Goal: Use online tool/utility: Use online tool/utility

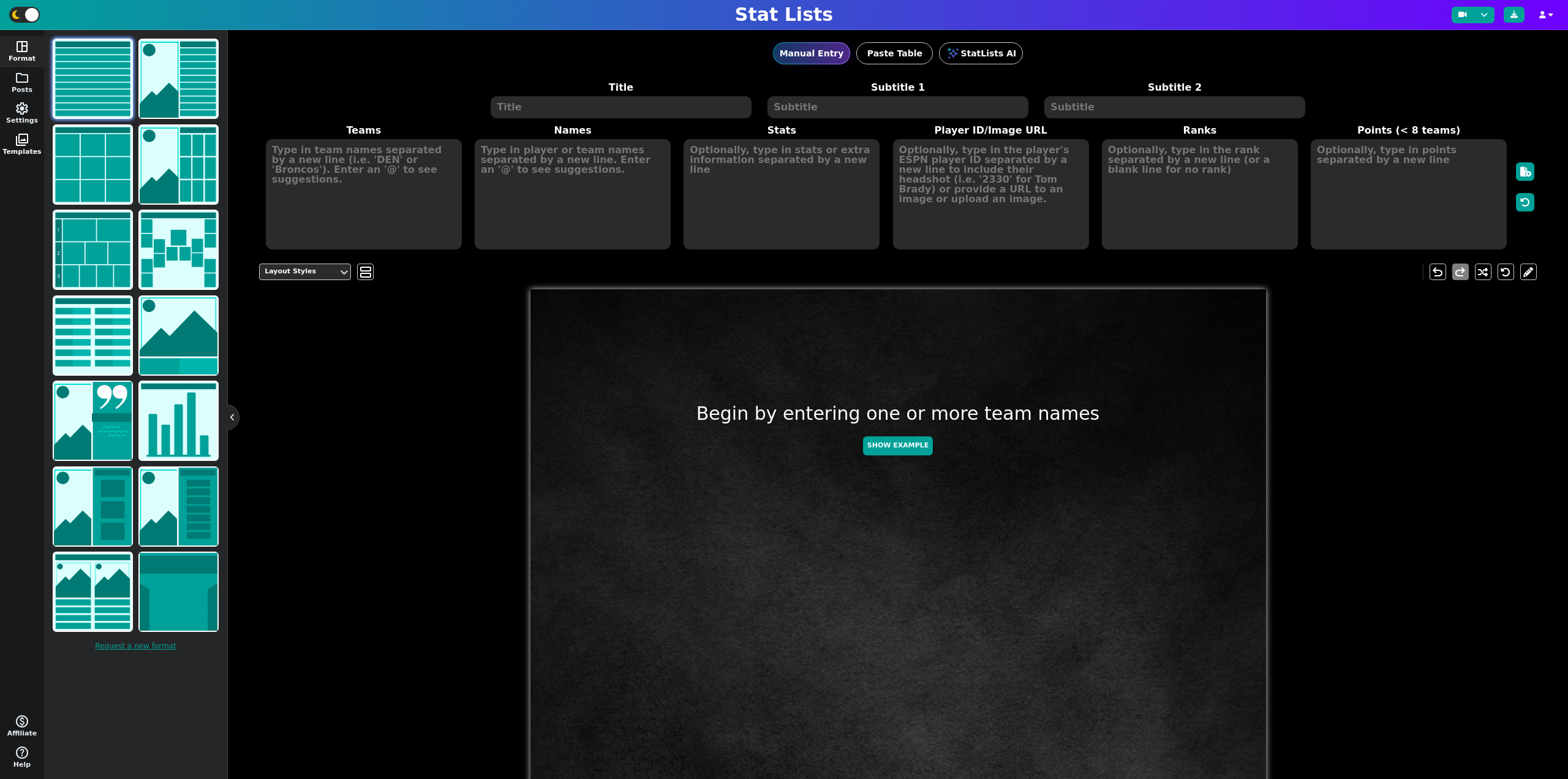
click at [18, 132] on span "photo_library" at bounding box center [22, 140] width 15 height 15
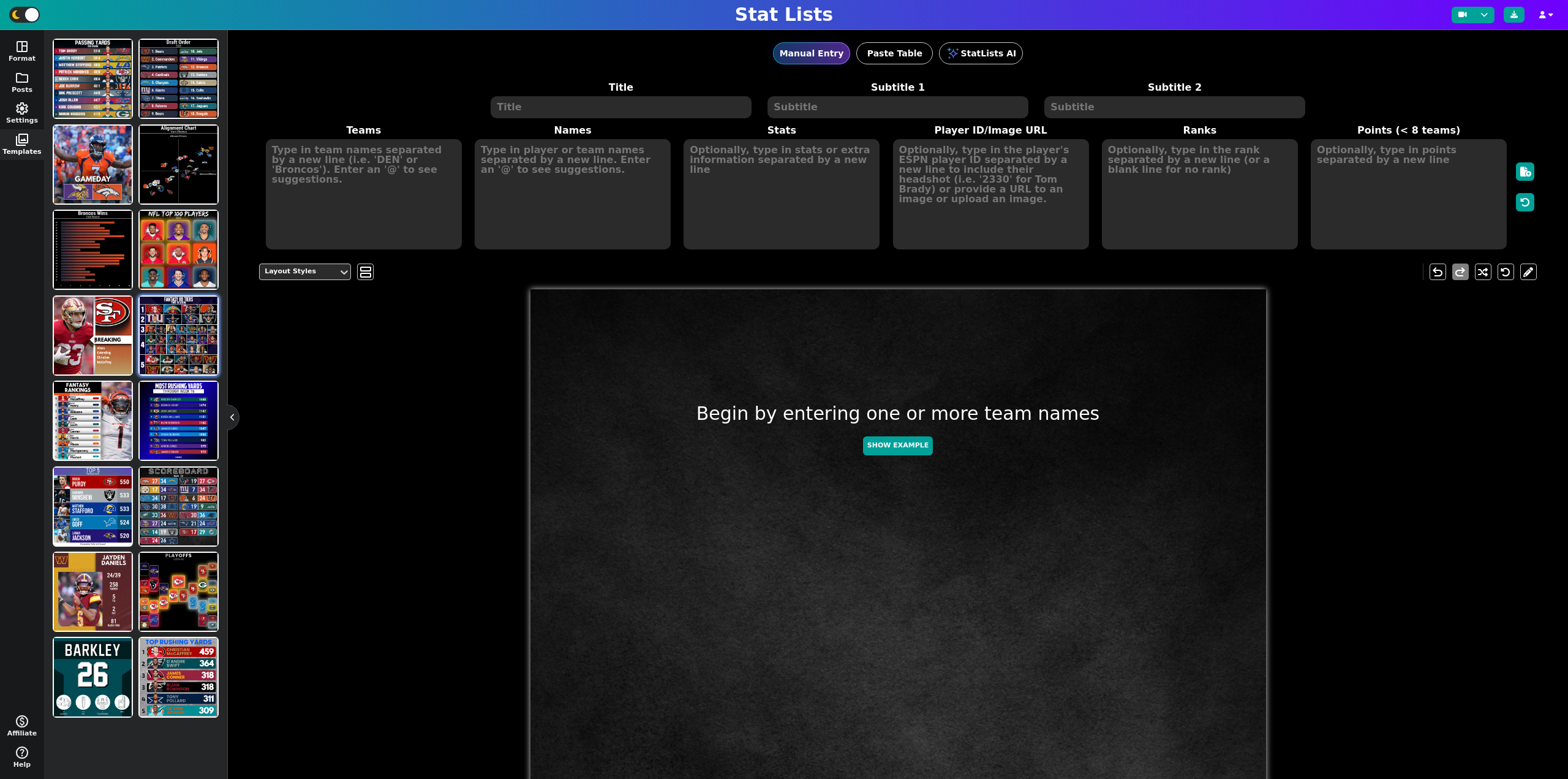
click at [173, 338] on img at bounding box center [179, 336] width 78 height 78
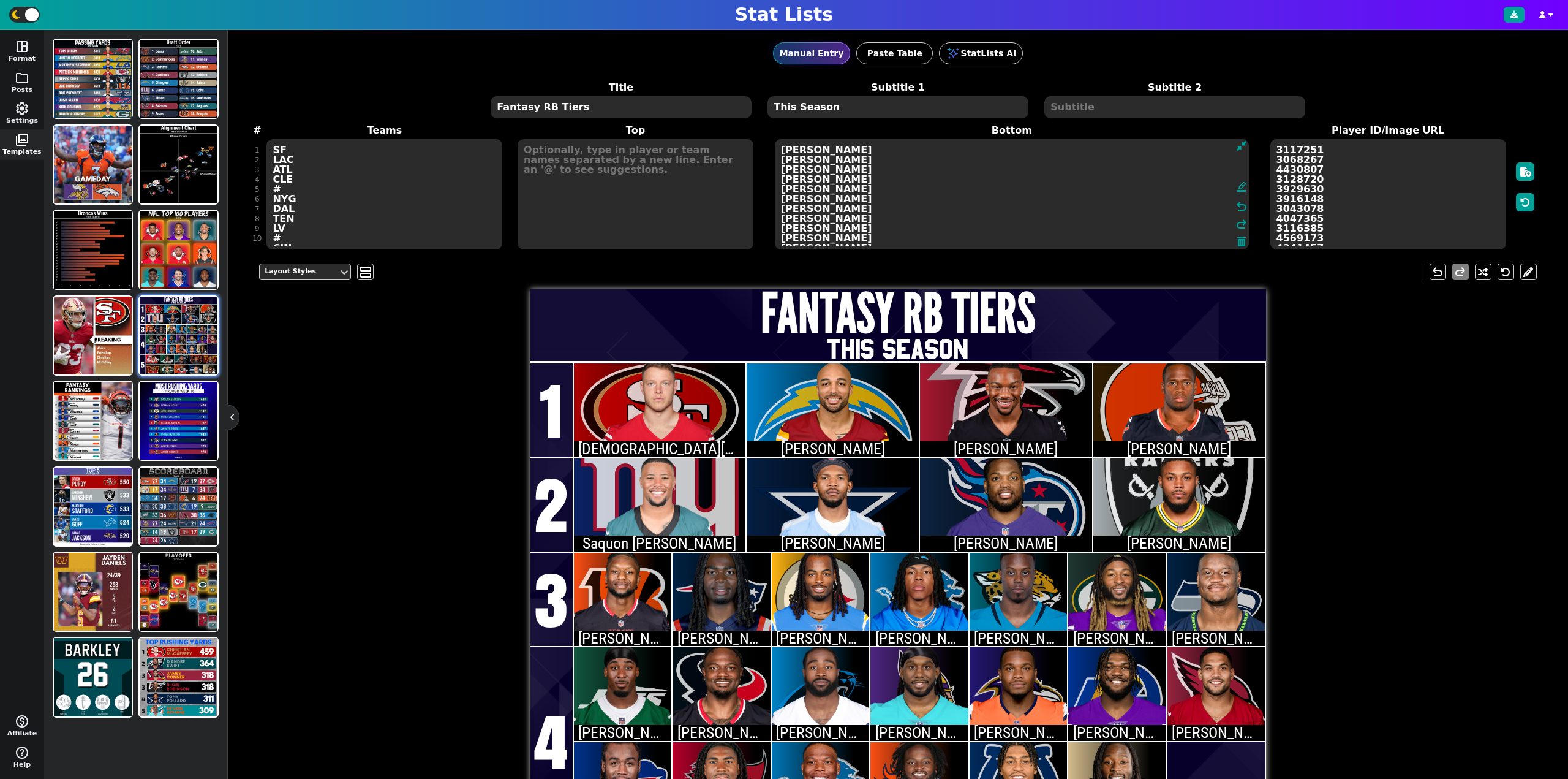
drag, startPoint x: 999, startPoint y: 241, endPoint x: 681, endPoint y: 50, distance: 371.0
click at [681, 50] on div "Manual Entry Paste Table StatLists AI Title Fantasy RB Tiers Subtitle 1 This Se…" at bounding box center [898, 140] width 1278 height 220
type textarea "[PERSON_NAME] [PERSON_NAME] [PERSON_NAME] [PERSON_NAME] [PERSON_NAME] [PERSON_N…"
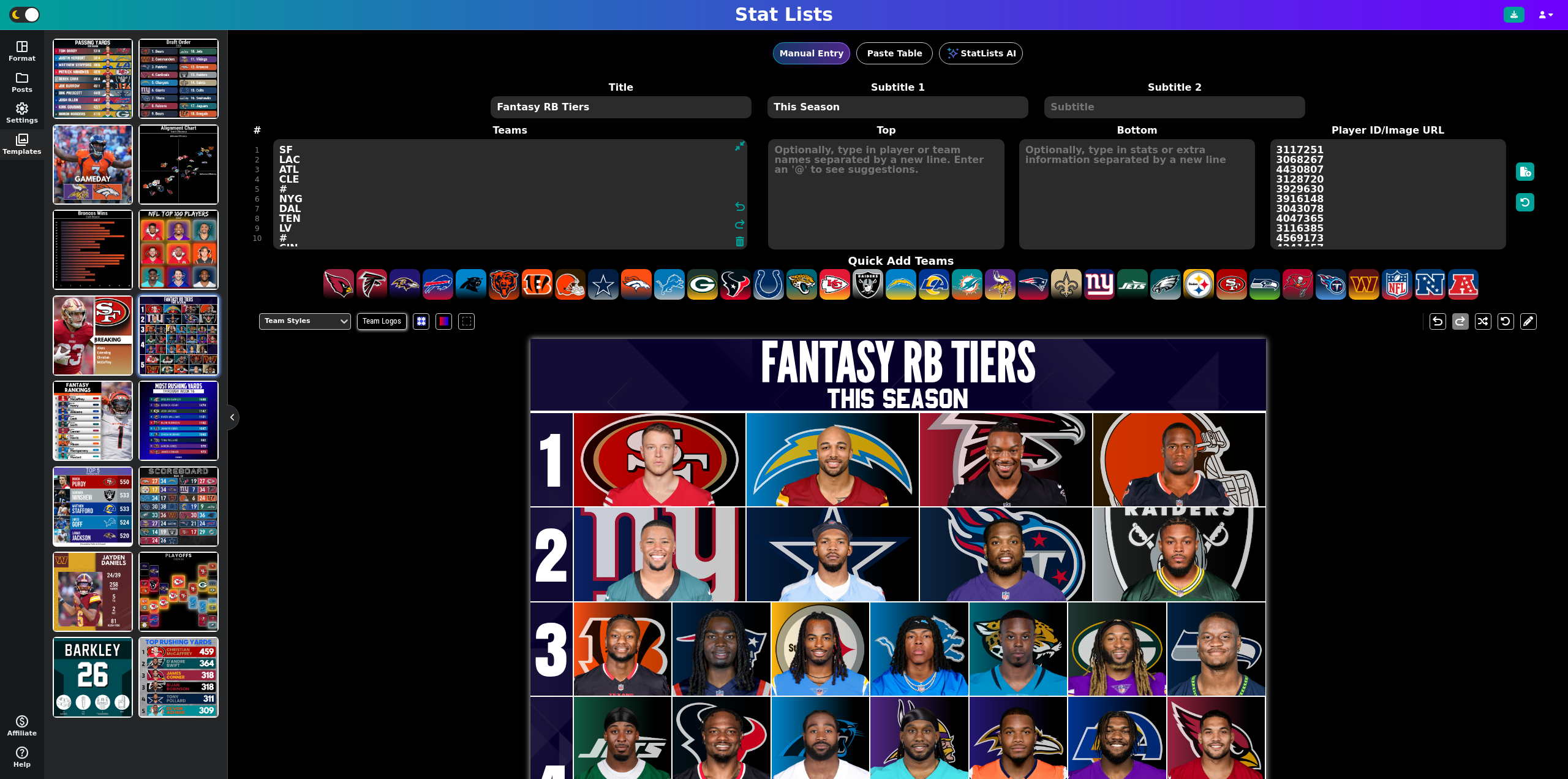
drag, startPoint x: 312, startPoint y: 241, endPoint x: 228, endPoint y: 65, distance: 195.0
click at [228, 65] on div "Manual Entry Paste Table StatLists AI Title Fantasy RB Tiers Subtitle 1 This Se…" at bounding box center [898, 404] width 1340 height 748
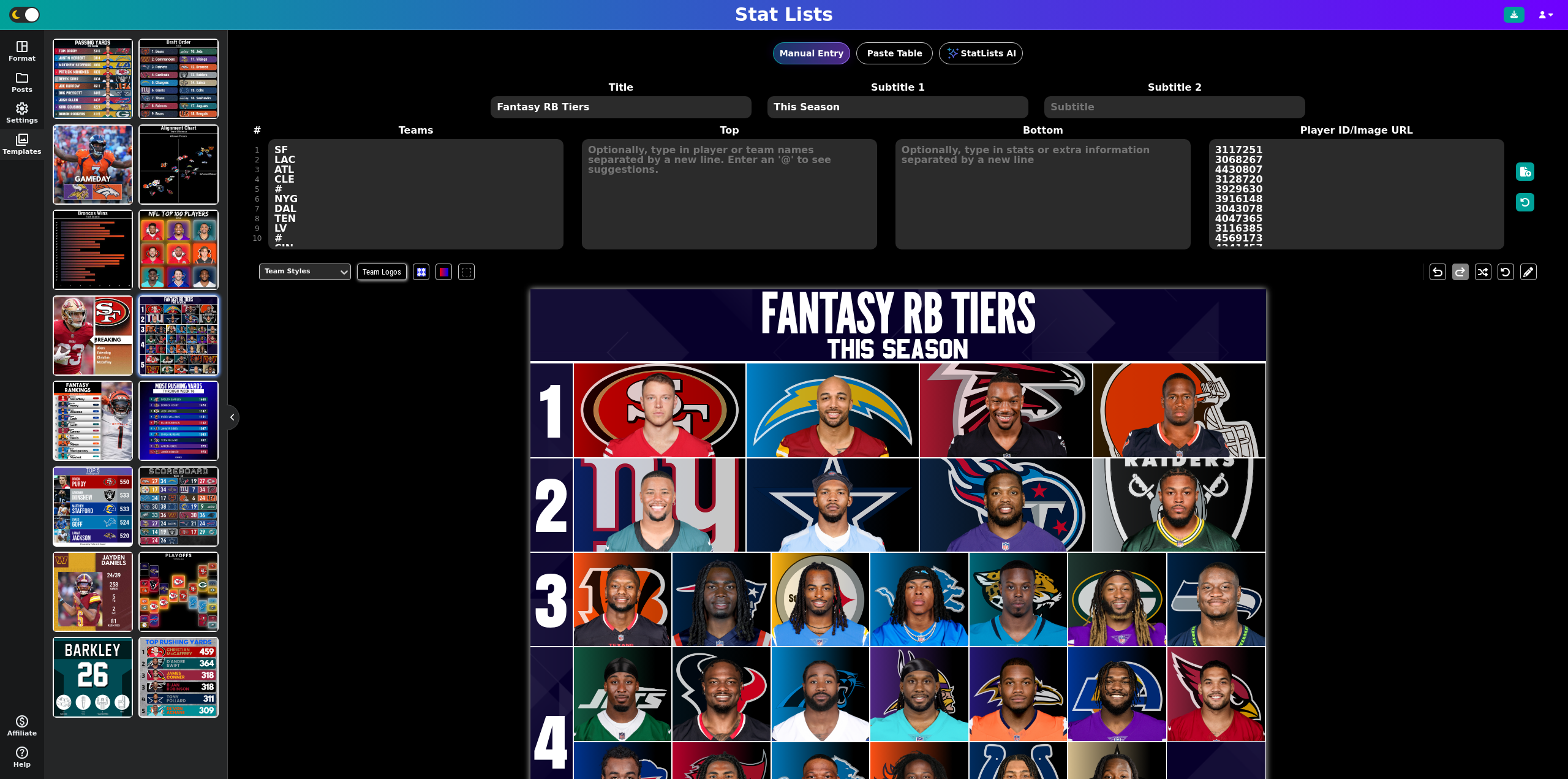
type textarea "SF LAC ATL CLE # NYG DAL TEN LV # CIN NE PIT DET JAC GB SEA # NYJ HOU CAR MIN […"
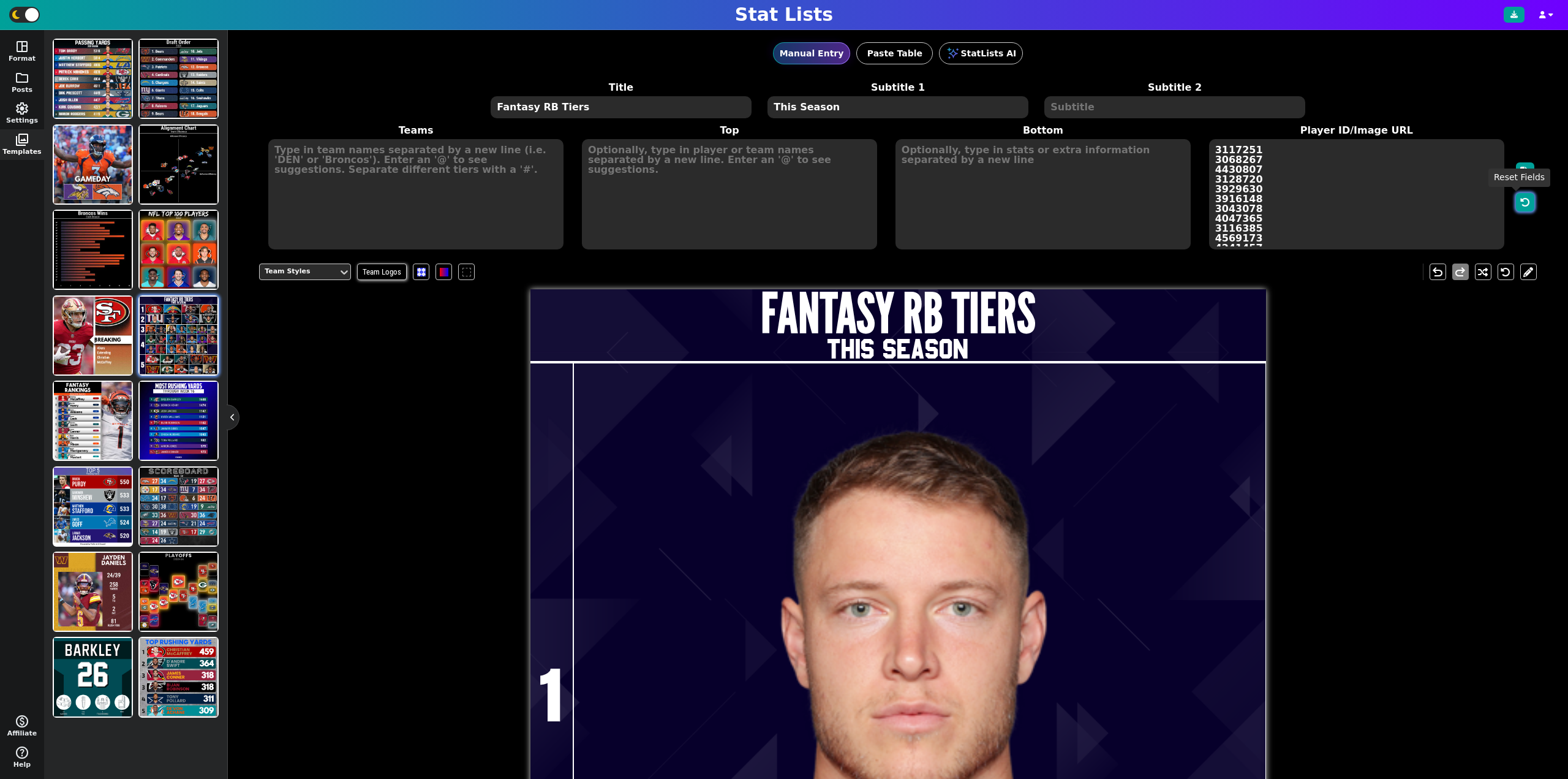
click at [1520, 199] on icon "button" at bounding box center [1525, 202] width 10 height 10
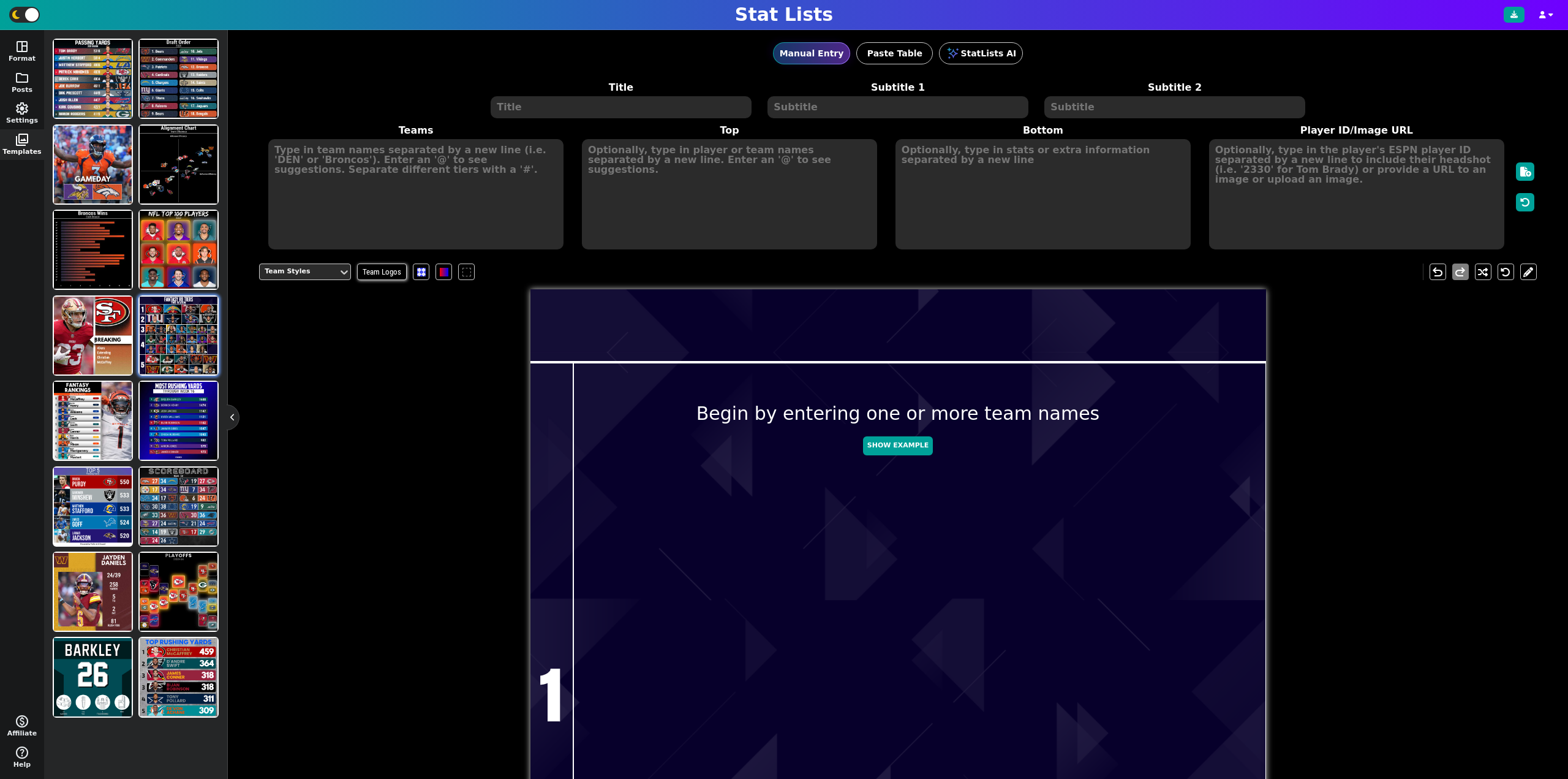
click at [401, 200] on textarea at bounding box center [416, 194] width 295 height 110
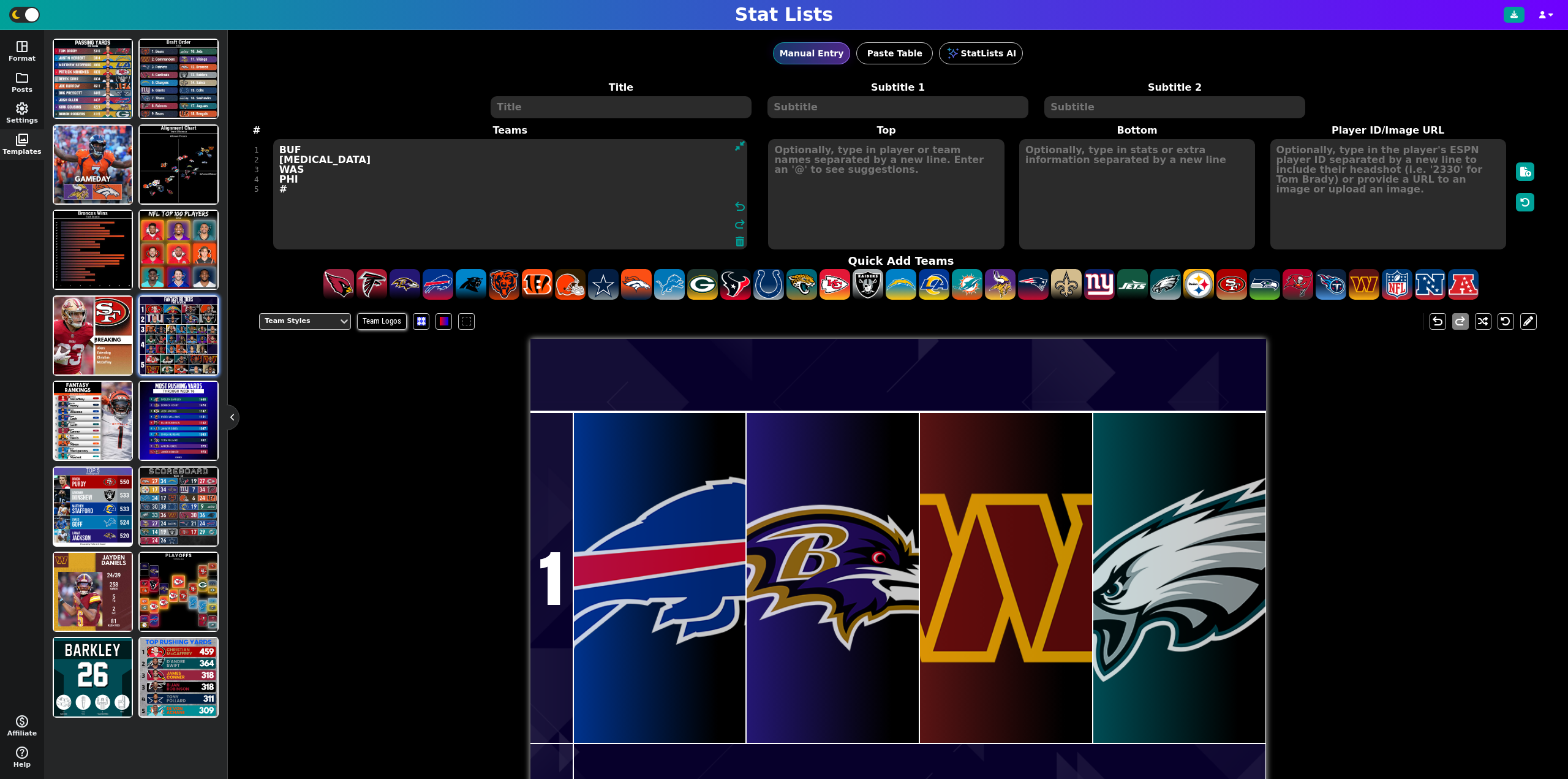
type textarea "BUF [MEDICAL_DATA] WAS PHI #"
click at [828, 167] on textarea at bounding box center [886, 194] width 236 height 110
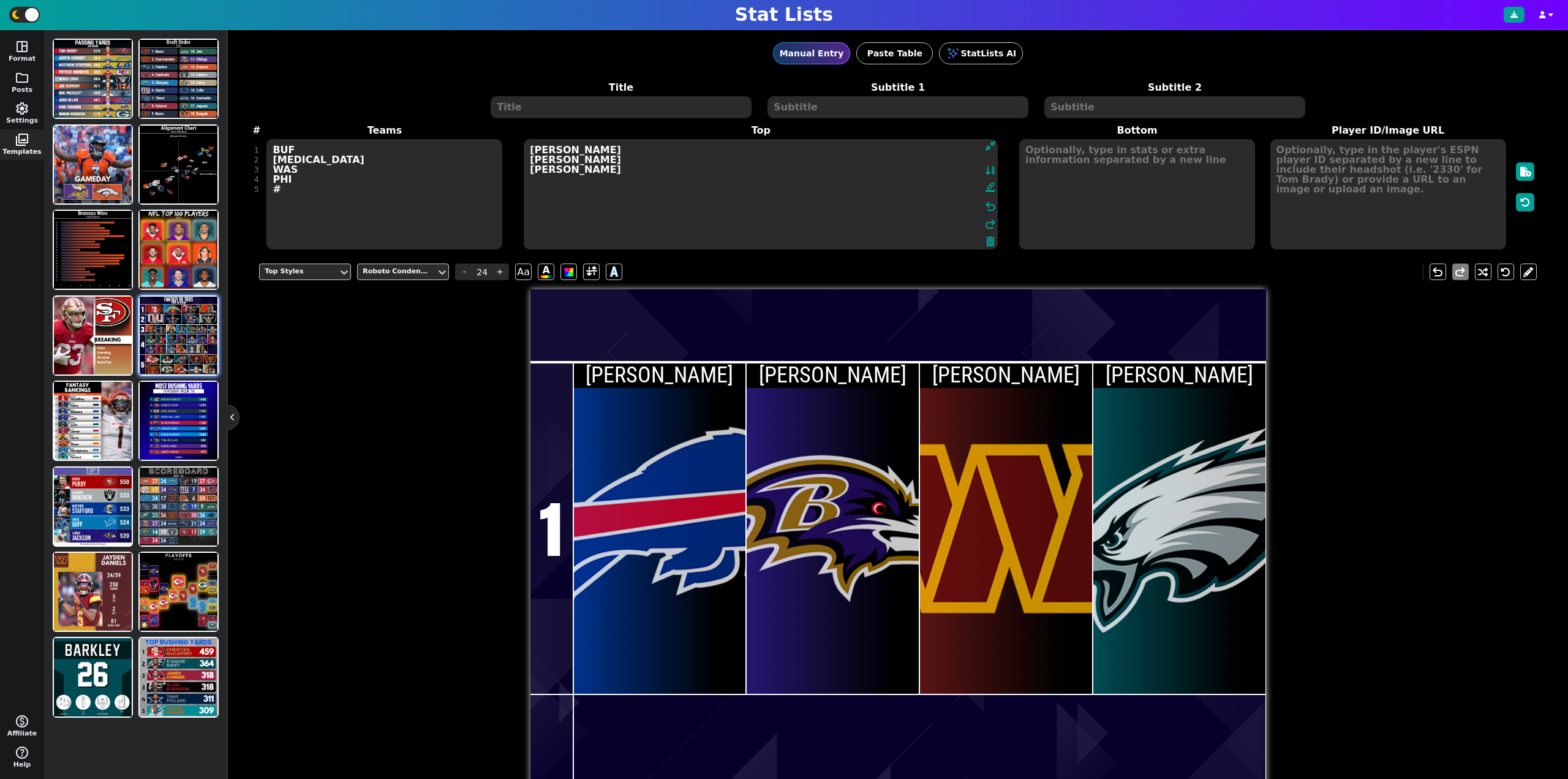
type textarea "[PERSON_NAME] [PERSON_NAME] [PERSON_NAME]"
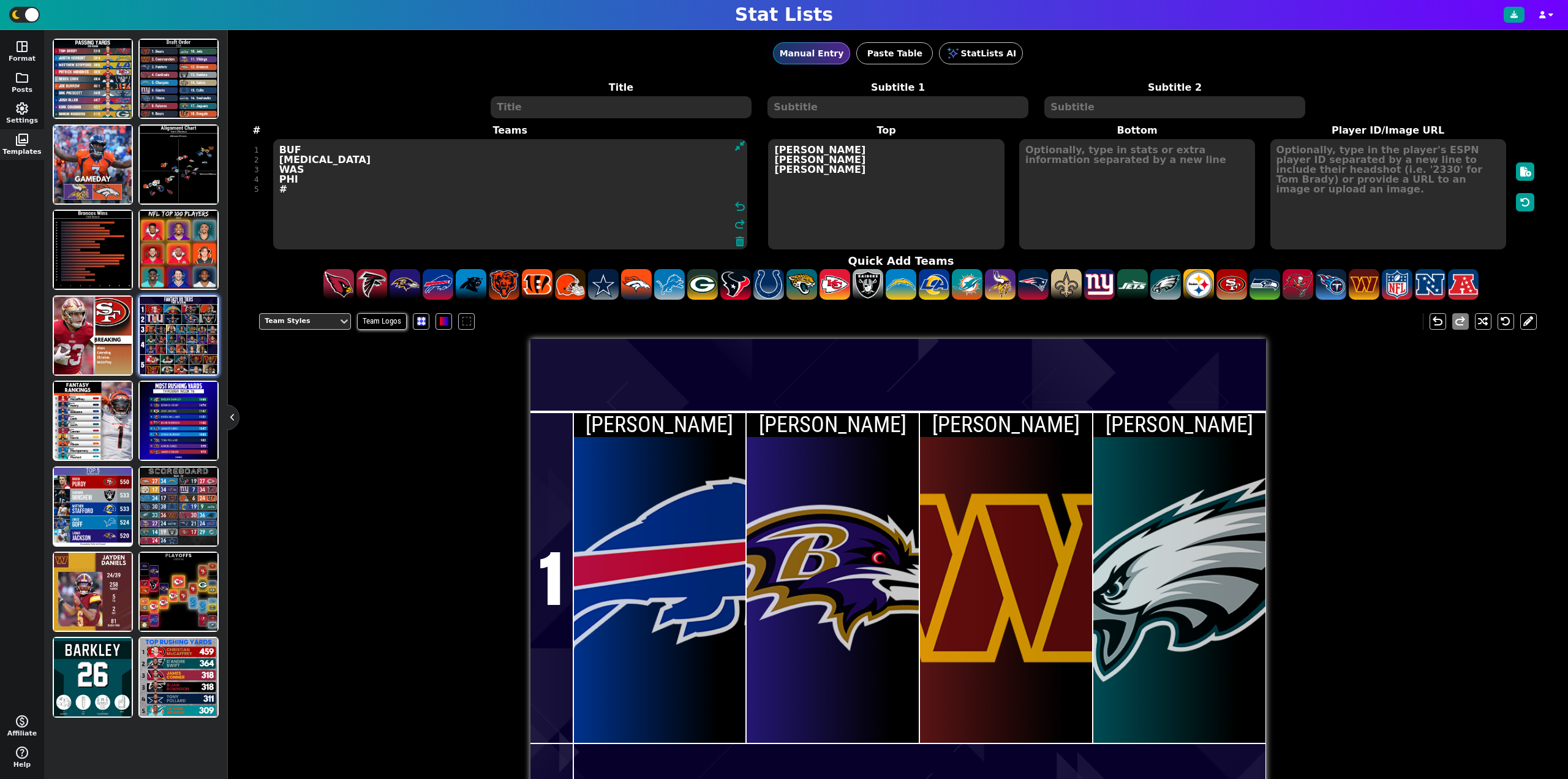
click at [276, 205] on textarea "BUF [MEDICAL_DATA] WAS PHI #" at bounding box center [510, 194] width 474 height 110
click at [303, 206] on textarea "BUF [MEDICAL_DATA] WAS PHI #" at bounding box center [510, 194] width 474 height 110
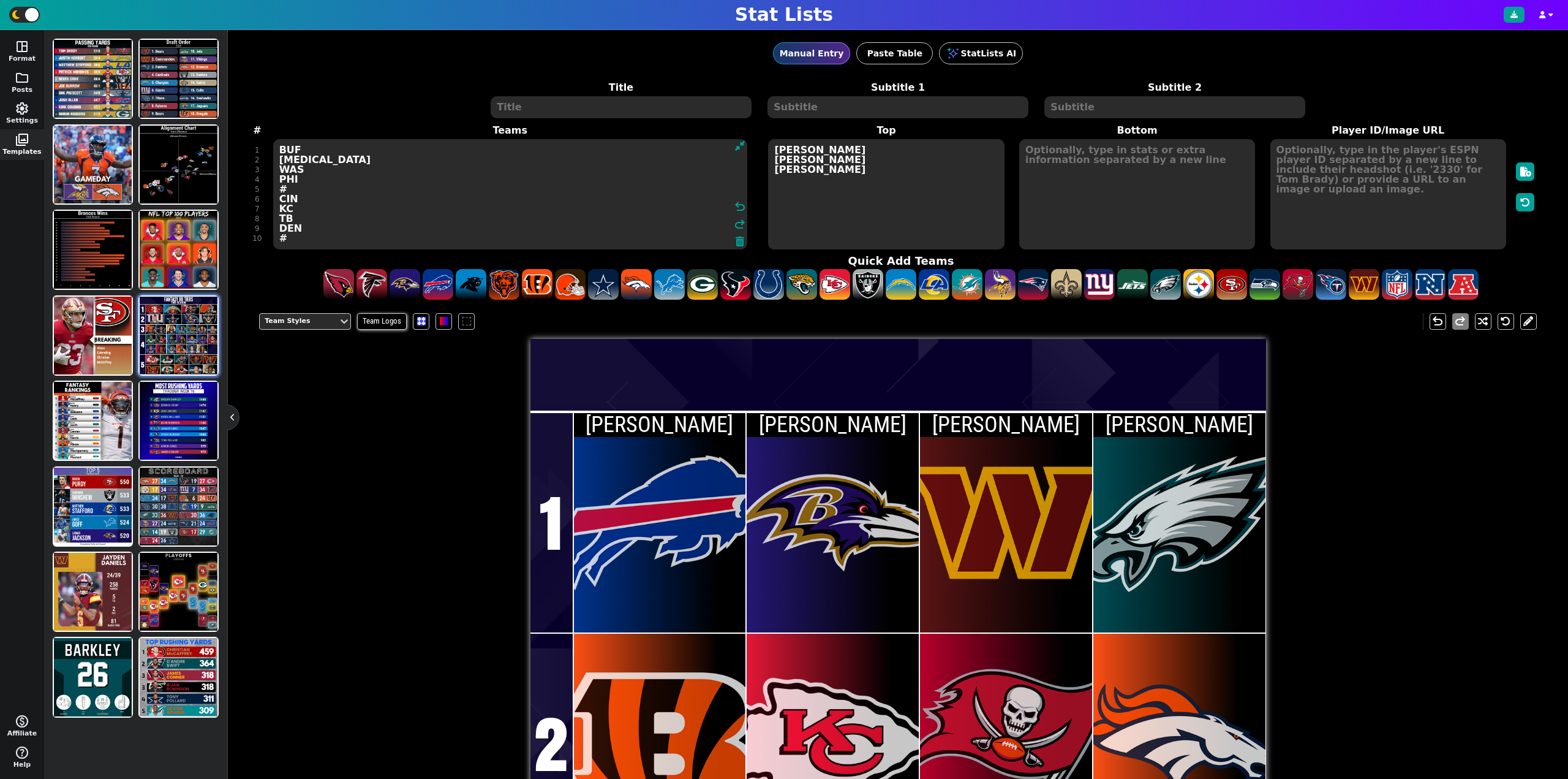
scroll to position [8, 0]
type textarea "BUF [MEDICAL_DATA] WAS PHI # CIN KC TB DEN #"
click at [838, 176] on textarea "[PERSON_NAME] [PERSON_NAME] [PERSON_NAME]" at bounding box center [886, 194] width 236 height 110
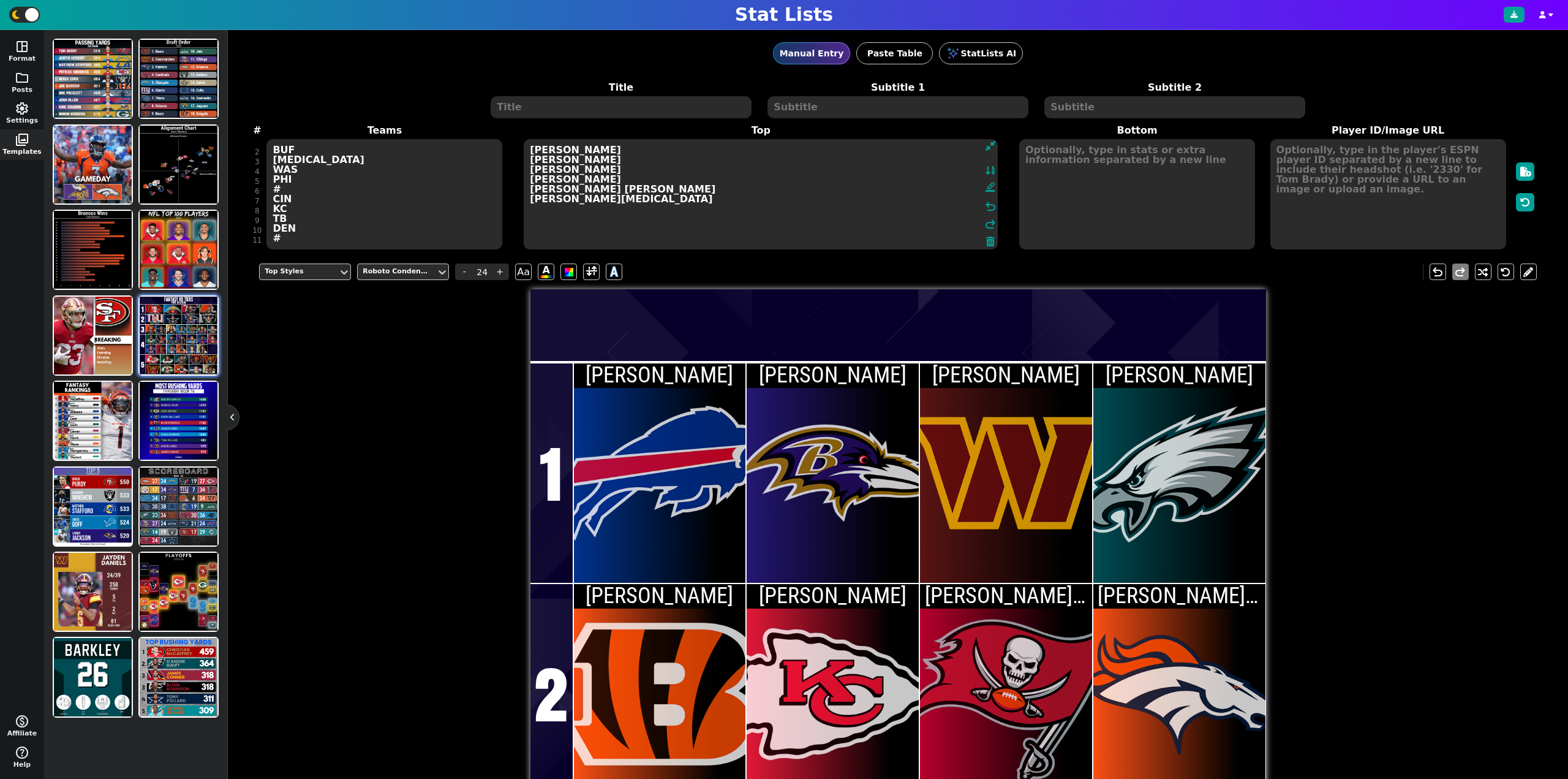
type textarea "[PERSON_NAME] [PERSON_NAME] [PERSON_NAME] [PERSON_NAME] [PERSON_NAME] [PERSON_N…"
click at [1350, 207] on textarea at bounding box center [1388, 194] width 236 height 110
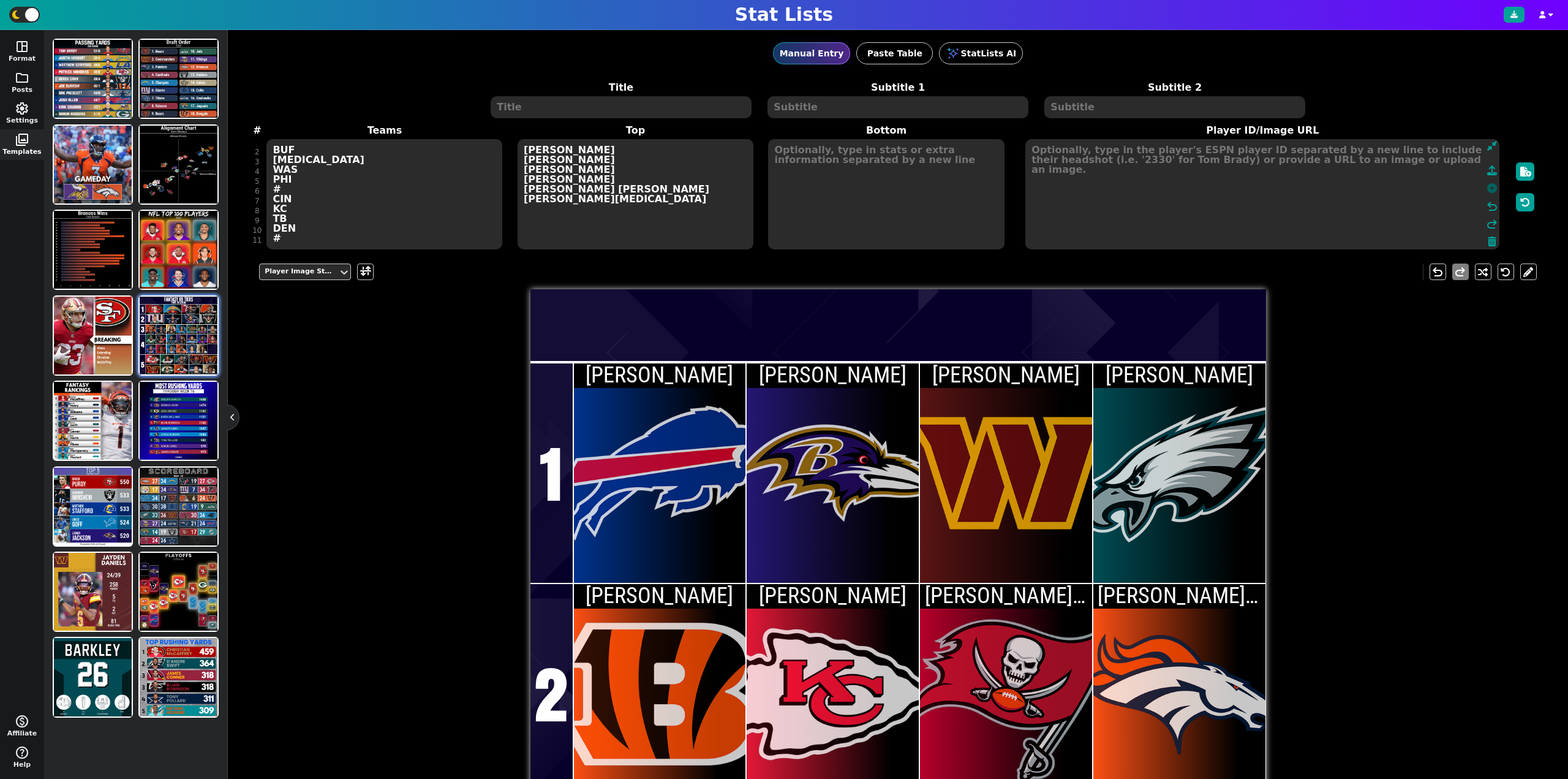
click at [1487, 189] on icon at bounding box center [1491, 187] width 10 height 10
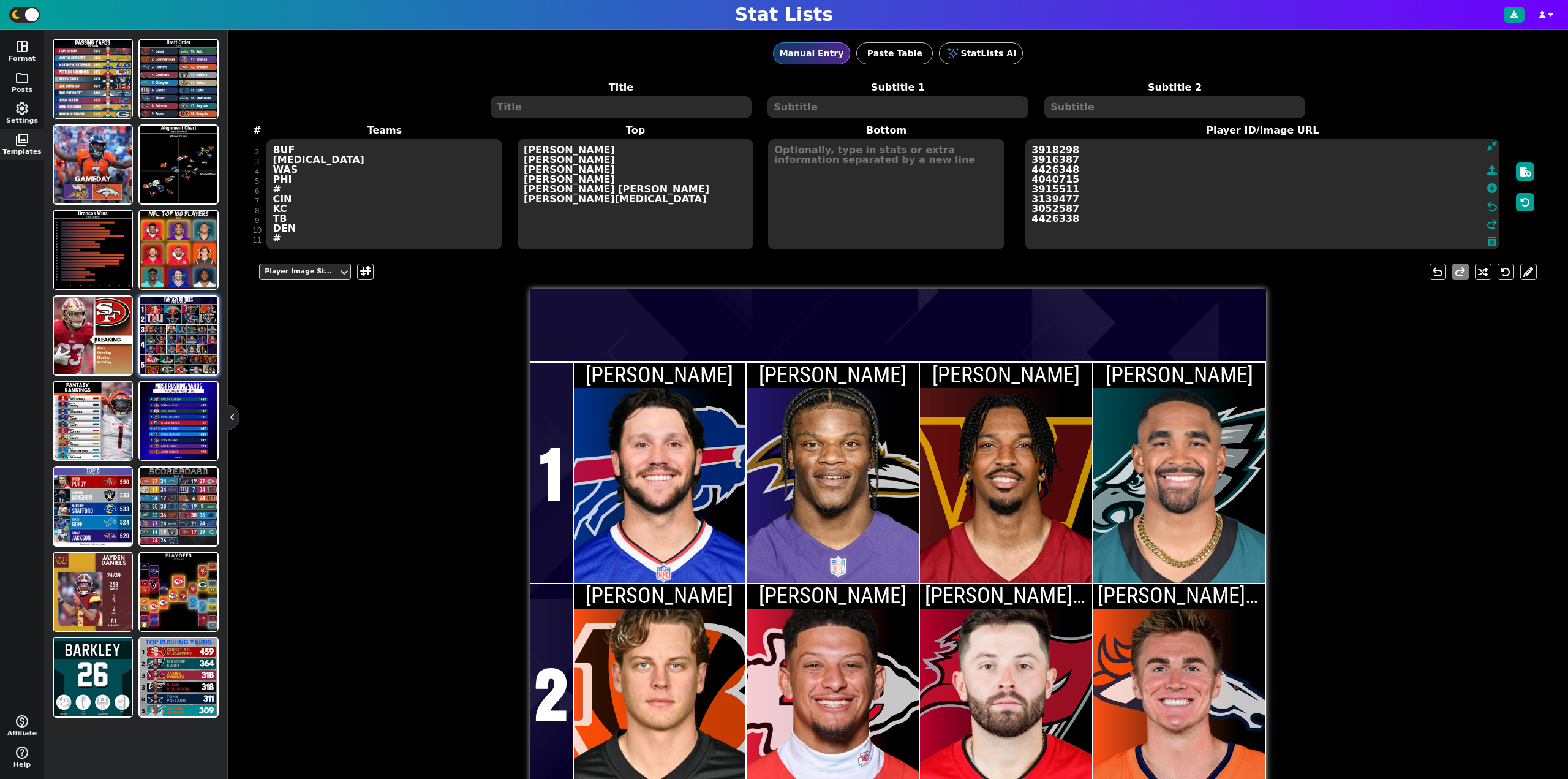
click at [280, 238] on textarea "BUF [MEDICAL_DATA] WAS PHI # CIN KC TB DEN #" at bounding box center [384, 194] width 236 height 110
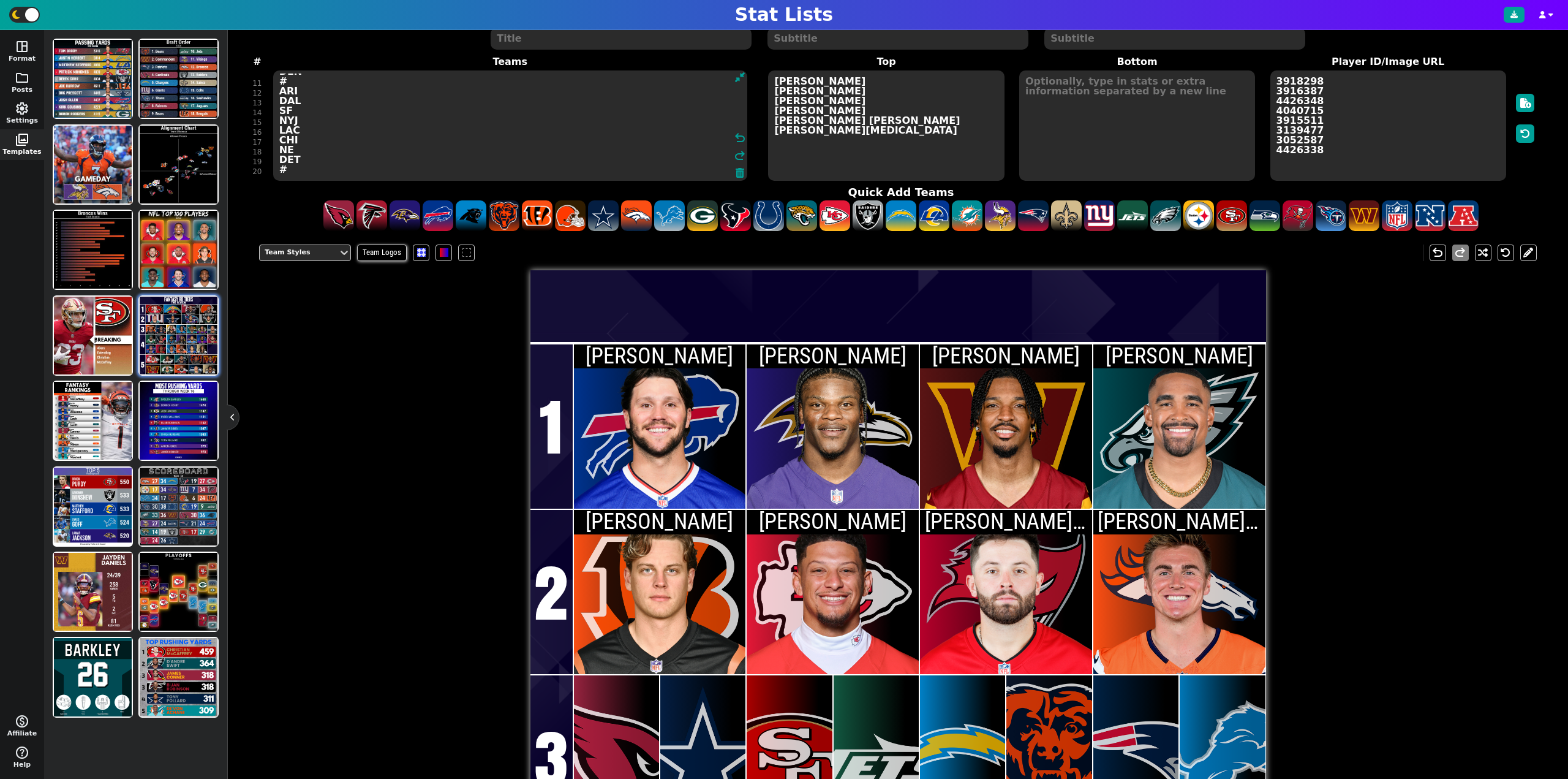
scroll to position [123, 0]
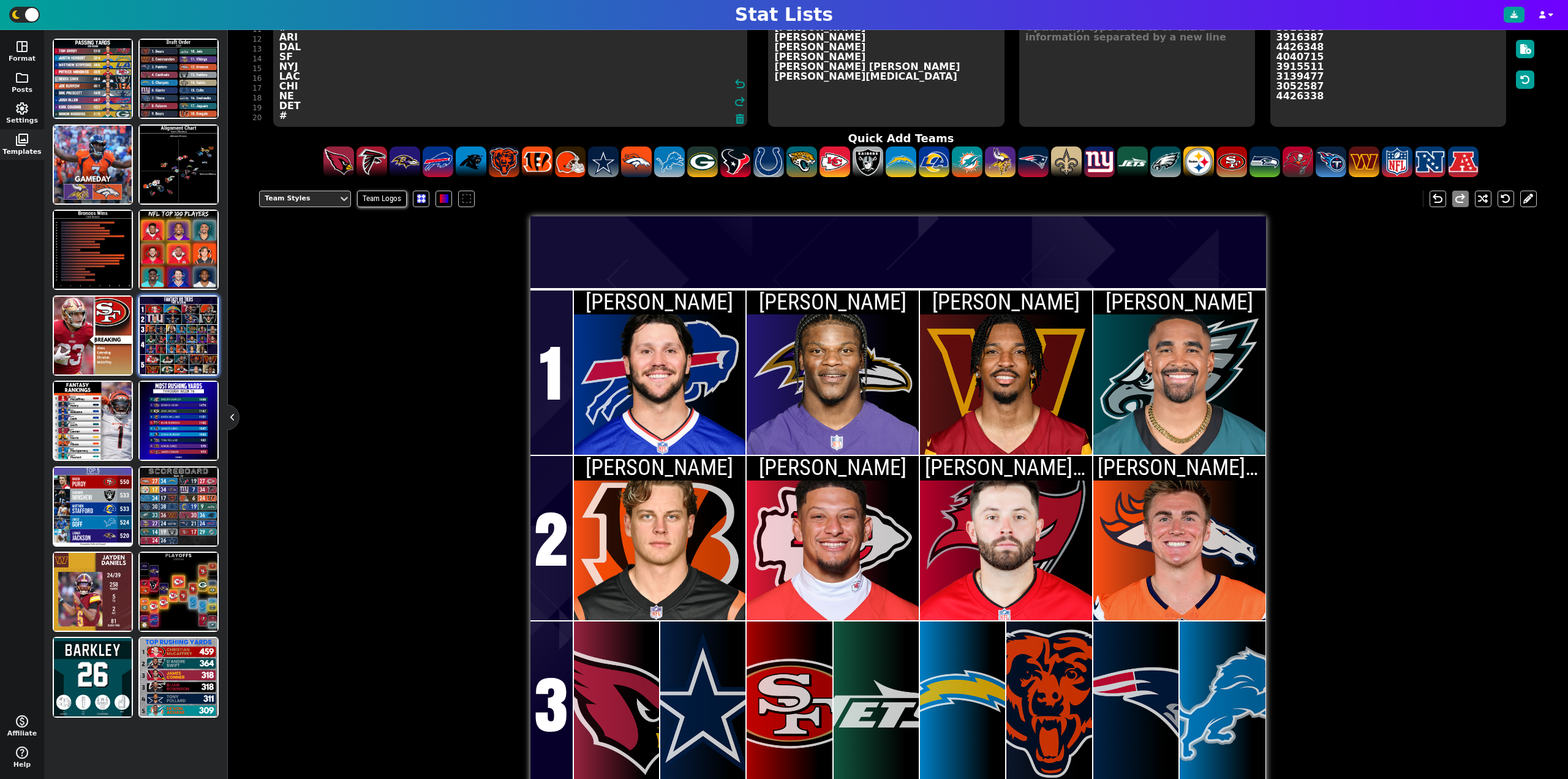
type textarea "BUF [MEDICAL_DATA] WAS PHI # CIN KC TB DEN # ARI DAL SF NYJ LAC CHI NE DET #"
click at [794, 111] on textarea "[PERSON_NAME] [PERSON_NAME] [PERSON_NAME] [PERSON_NAME] [PERSON_NAME] [PERSON_N…" at bounding box center [886, 71] width 236 height 110
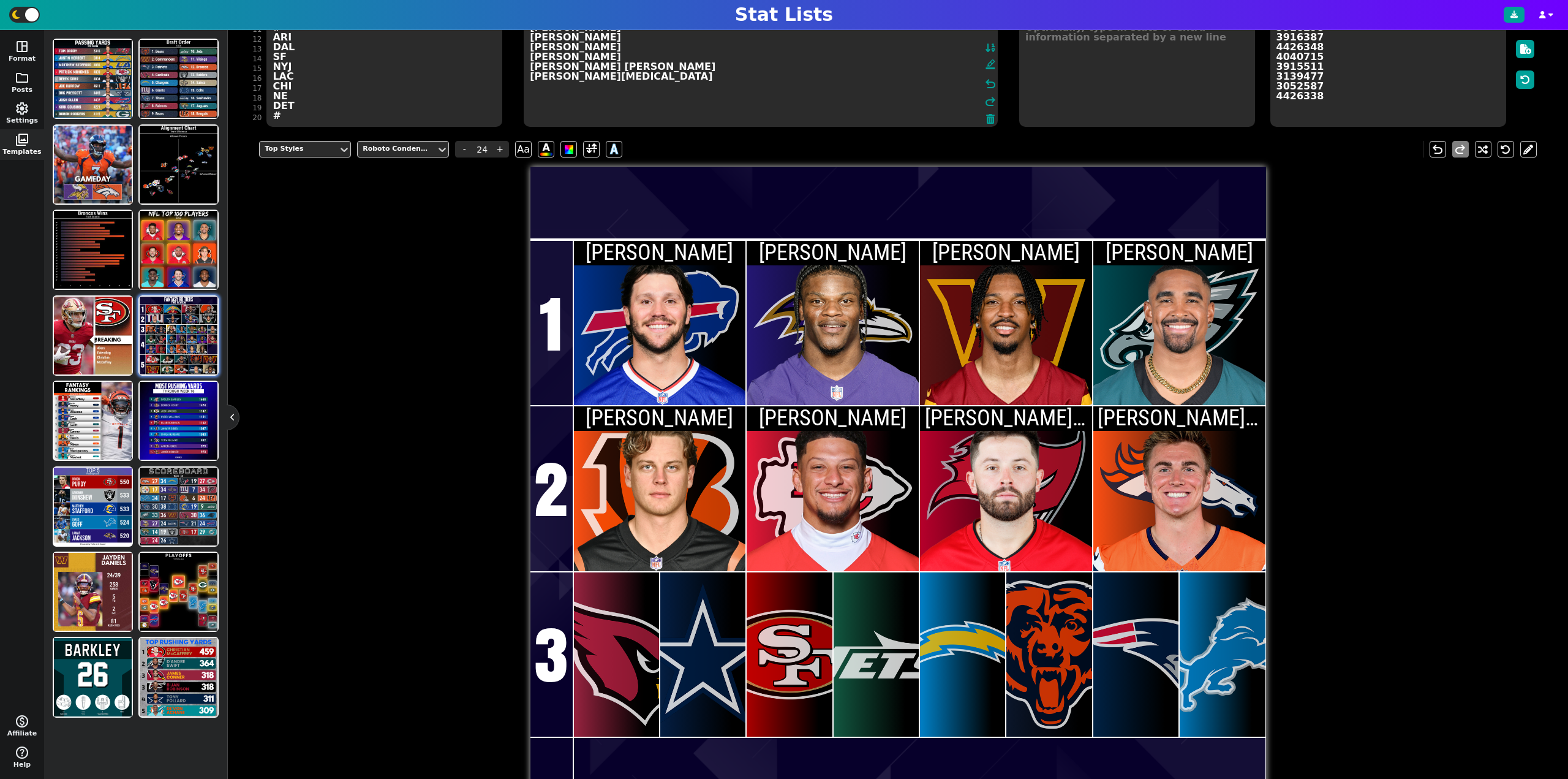
click at [596, 102] on textarea "[PERSON_NAME] [PERSON_NAME] [PERSON_NAME] [PERSON_NAME] [PERSON_NAME] [PERSON_N…" at bounding box center [760, 71] width 474 height 110
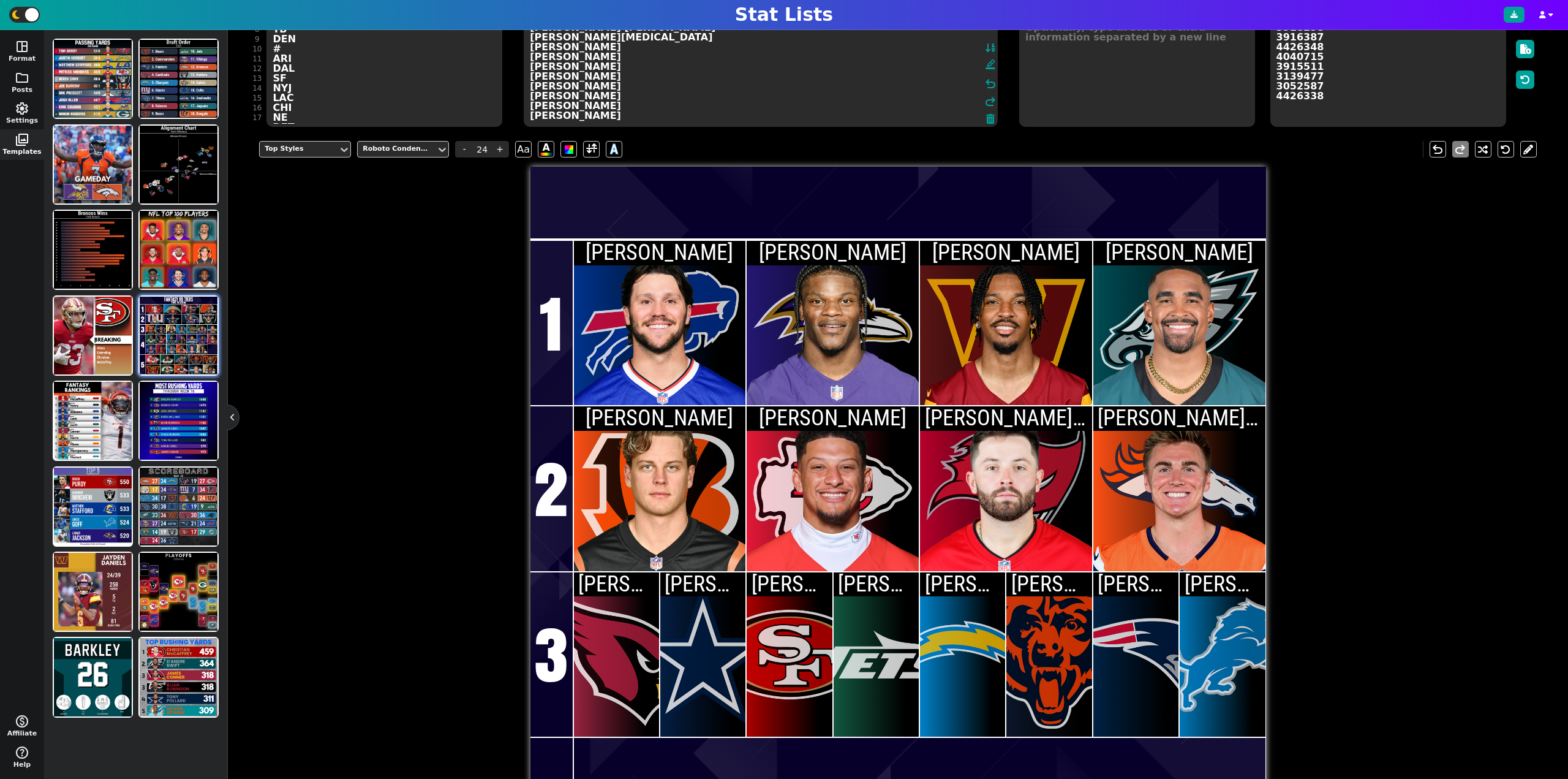
type textarea "[PERSON_NAME] [PERSON_NAME] [PERSON_NAME] [PERSON_NAME] [PERSON_NAME] [PERSON_N…"
click at [303, 116] on textarea "BUF [MEDICAL_DATA] WAS PHI # CIN KC TB DEN # ARI DAL SF NYJ LAC CHI NE DET #" at bounding box center [384, 71] width 236 height 110
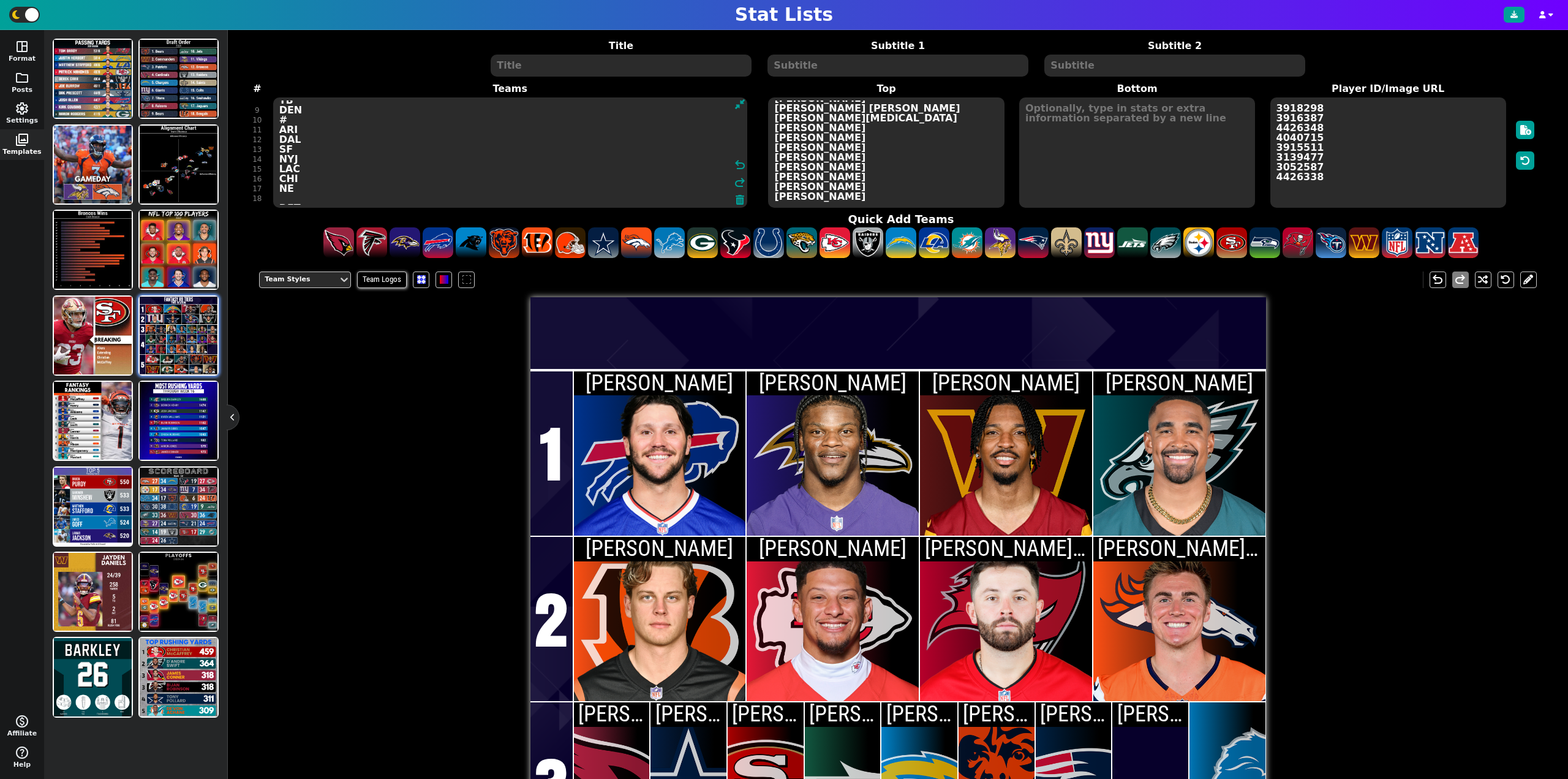
type textarea "BUF [MEDICAL_DATA] WAS PHI # CIN KC TB DEN # ARI DAL SF NYJ LAC CHI NE DET #"
